Goal: Information Seeking & Learning: Learn about a topic

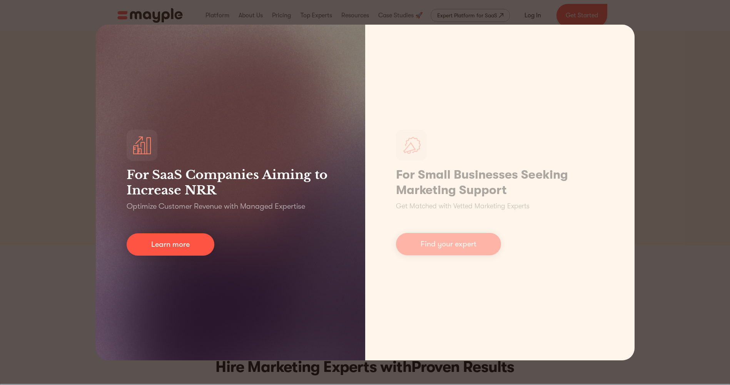
click at [121, 224] on div "For SaaS Companies Aiming to Increase NRR Optimize Customer Revenue with Manage…" at bounding box center [231, 193] width 270 height 336
click at [162, 242] on link "Learn more" at bounding box center [171, 244] width 88 height 22
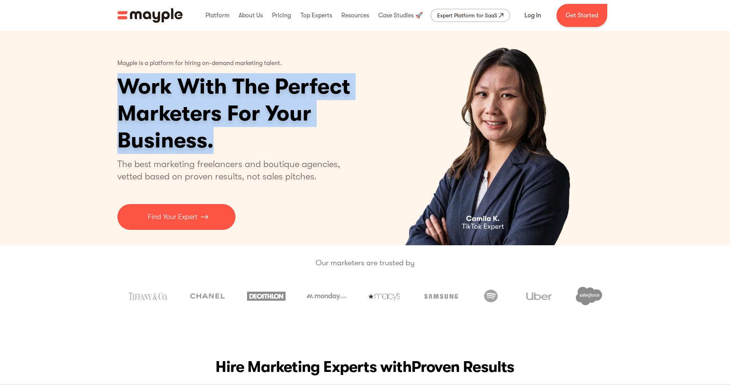
drag, startPoint x: 114, startPoint y: 84, endPoint x: 220, endPoint y: 147, distance: 123.5
click at [220, 147] on div "Mayple is a platform for hiring on-demand marketing talent. Work With The Perfe…" at bounding box center [365, 138] width 508 height 214
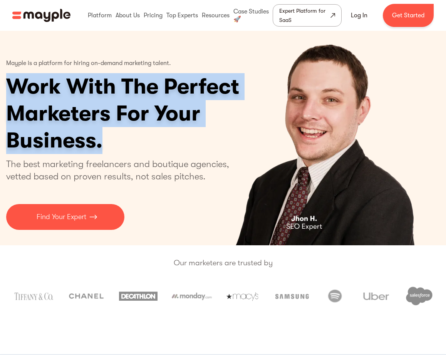
click at [119, 134] on h1 "Work With The Perfect Marketers For Your Business." at bounding box center [152, 113] width 293 height 81
drag, startPoint x: 115, startPoint y: 137, endPoint x: -4, endPoint y: 88, distance: 128.8
click at [0, 88] on html "By continuing to use this site you agree to our Cookie Policy Got it Join us LI…" at bounding box center [223, 177] width 446 height 355
copy h1 "Work With The Perfect Marketers For Your Business."
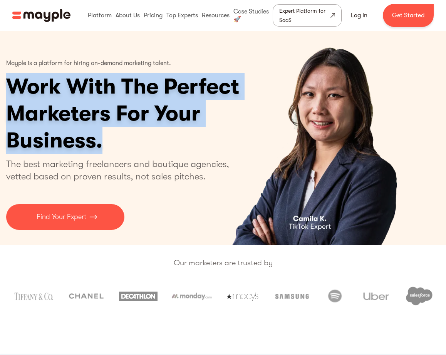
click at [174, 139] on h1 "Work With The Perfect Marketers For Your Business." at bounding box center [152, 113] width 293 height 81
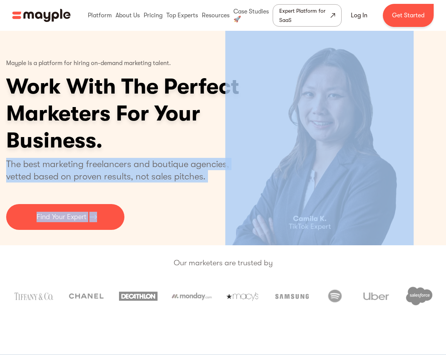
drag, startPoint x: 206, startPoint y: 178, endPoint x: 5, endPoint y: 163, distance: 201.1
click at [5, 163] on div "Mayple is a platform for hiring on-demand marketing talent. Work With The Perfe…" at bounding box center [223, 138] width 446 height 214
drag, startPoint x: 5, startPoint y: 163, endPoint x: 51, endPoint y: 161, distance: 45.5
click at [51, 161] on p "The best marketing freelancers and boutique agencies, vetted based on proven re…" at bounding box center [122, 170] width 232 height 25
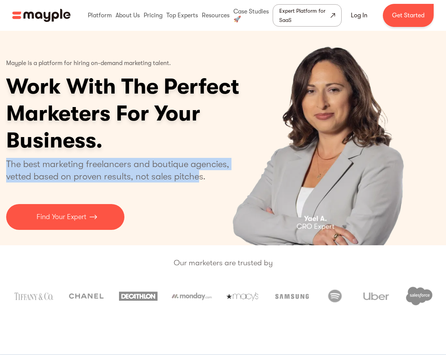
drag, startPoint x: 7, startPoint y: 161, endPoint x: 199, endPoint y: 174, distance: 192.6
click at [199, 174] on p "The best marketing freelancers and boutique agencies, vetted based on proven re…" at bounding box center [122, 170] width 232 height 25
copy p "The best marketing freelancers and boutique agencies, vetted based on proven re…"
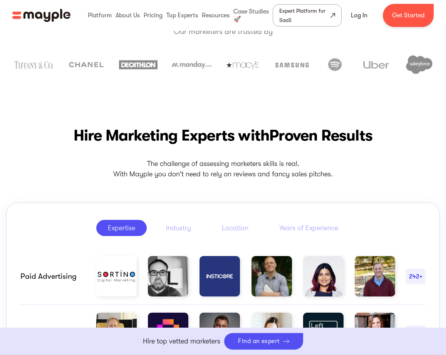
scroll to position [232, 0]
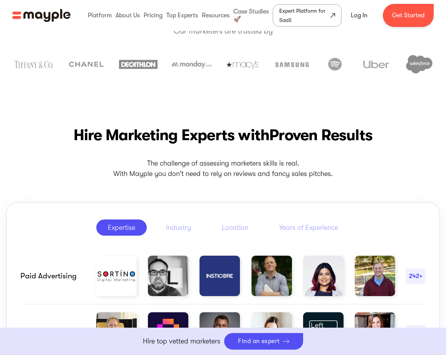
click at [87, 174] on p "The challenge of assessing marketers skills is real. With Mayple you don't need…" at bounding box center [223, 168] width 434 height 21
drag, startPoint x: 68, startPoint y: 132, endPoint x: 276, endPoint y: 132, distance: 207.9
click at [276, 132] on h2 "Hire Marketing Experts with Proven Results" at bounding box center [223, 135] width 434 height 22
click at [276, 132] on span "Proven Results" at bounding box center [320, 135] width 103 height 18
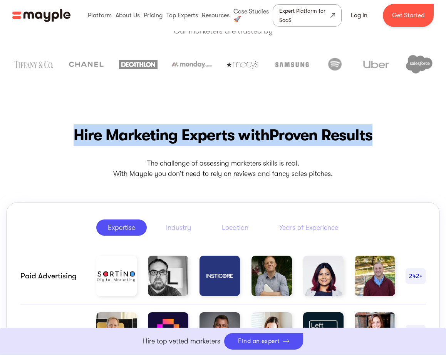
drag, startPoint x: 374, startPoint y: 129, endPoint x: 71, endPoint y: 143, distance: 303.4
click at [71, 143] on h2 "Hire Marketing Experts with Proven Results" at bounding box center [223, 135] width 434 height 22
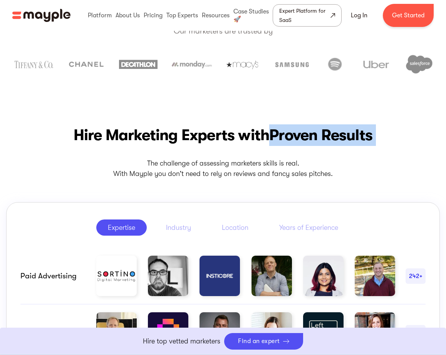
drag, startPoint x: 386, startPoint y: 136, endPoint x: 75, endPoint y: 161, distance: 312.2
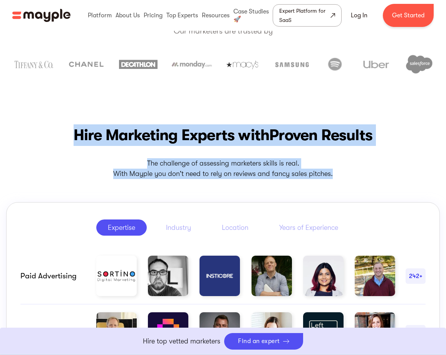
drag, startPoint x: 332, startPoint y: 174, endPoint x: 47, endPoint y: 132, distance: 288.3
copy div "Hire Marketing Experts with Proven Results The challenge of assessing marketers…"
click at [67, 175] on p "The challenge of assessing marketers skills is real. With Mayple you don't need…" at bounding box center [223, 168] width 434 height 21
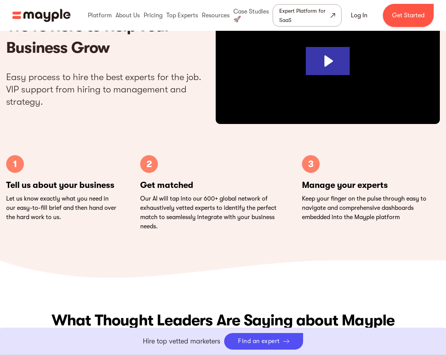
scroll to position [2331, 0]
